Goal: Find specific page/section: Find specific page/section

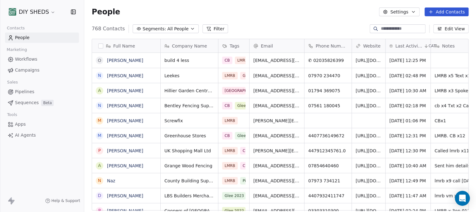
scroll to position [181, 387]
click at [399, 28] on input at bounding box center [403, 29] width 44 height 6
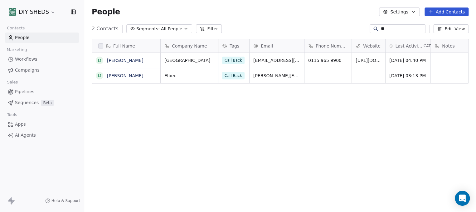
type input "*"
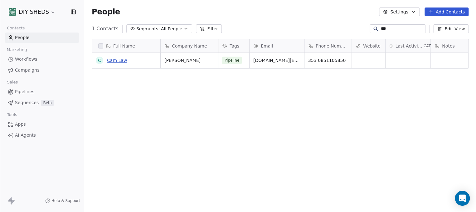
type input "***"
click at [119, 60] on link "Cam Law" at bounding box center [117, 60] width 20 height 5
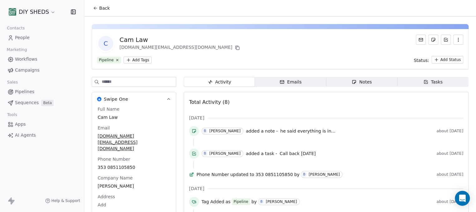
click at [279, 77] on span "Emails Emails" at bounding box center [290, 82] width 71 height 10
